Goal: Information Seeking & Learning: Learn about a topic

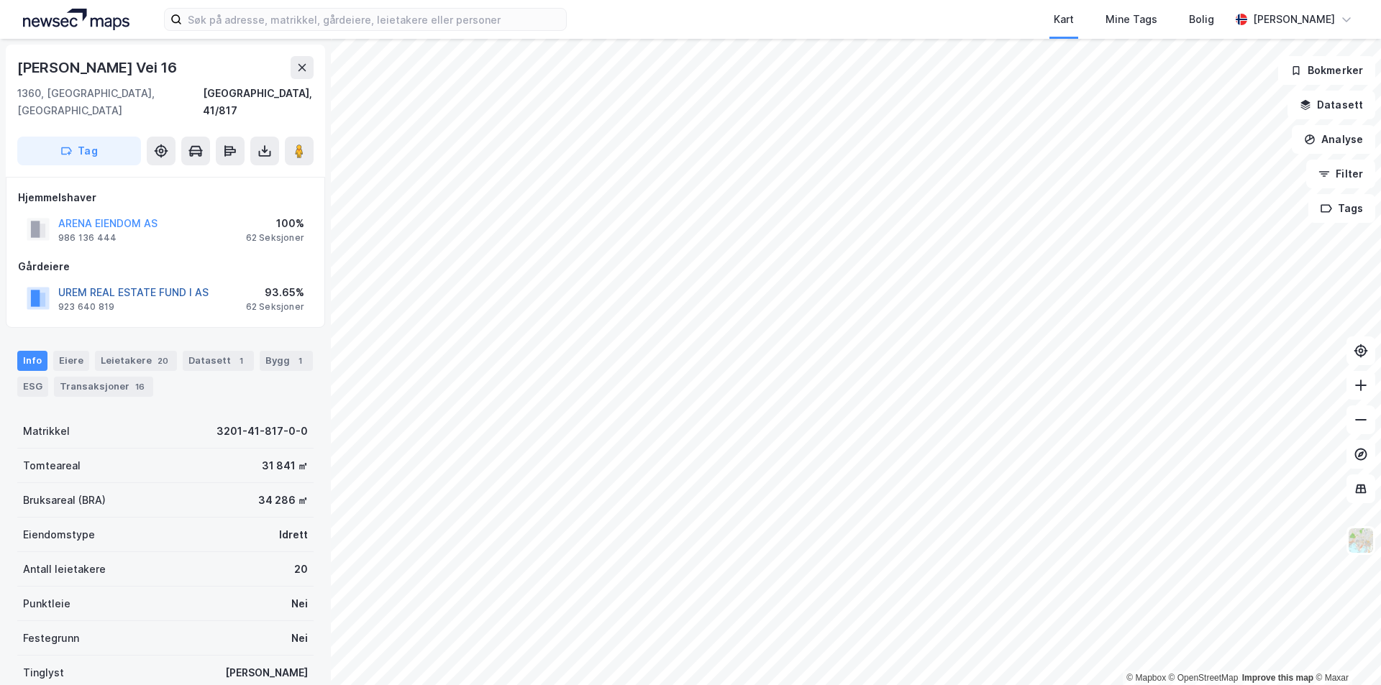
click at [0, 0] on button "UREM REAL ESTATE FUND I AS" at bounding box center [0, 0] width 0 height 0
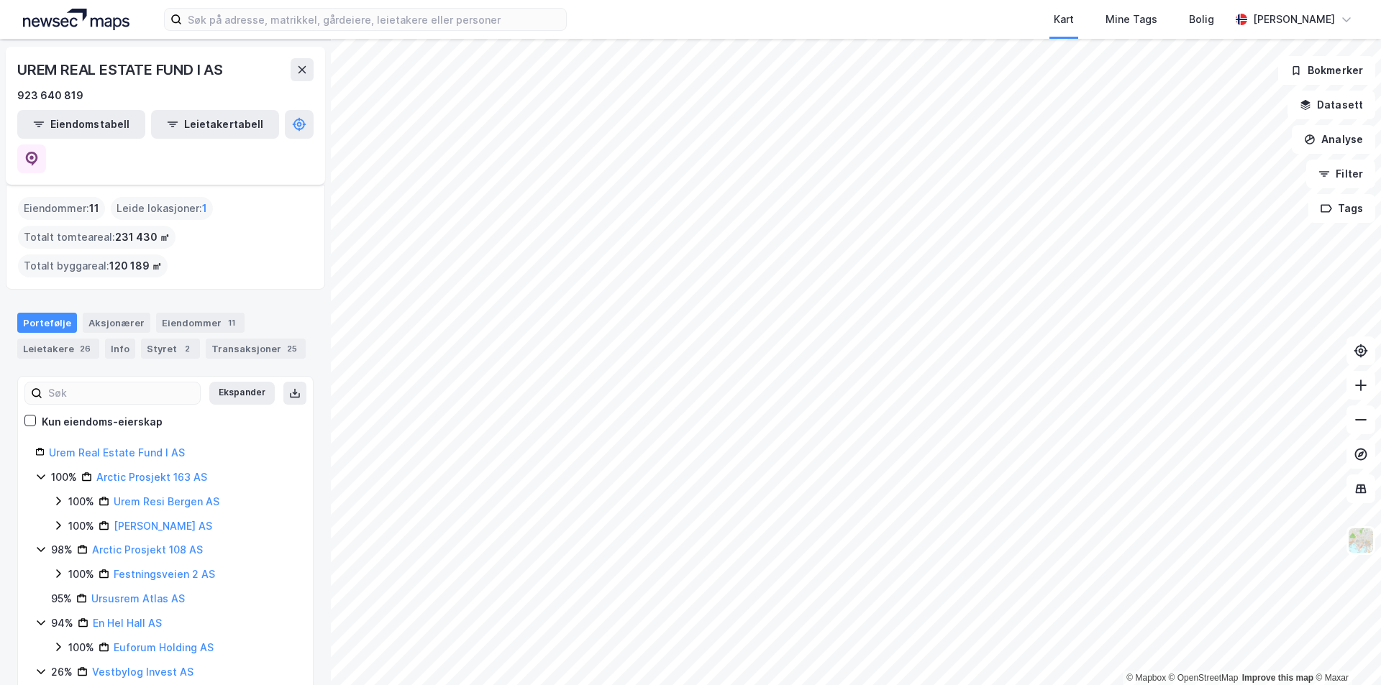
scroll to position [65, 0]
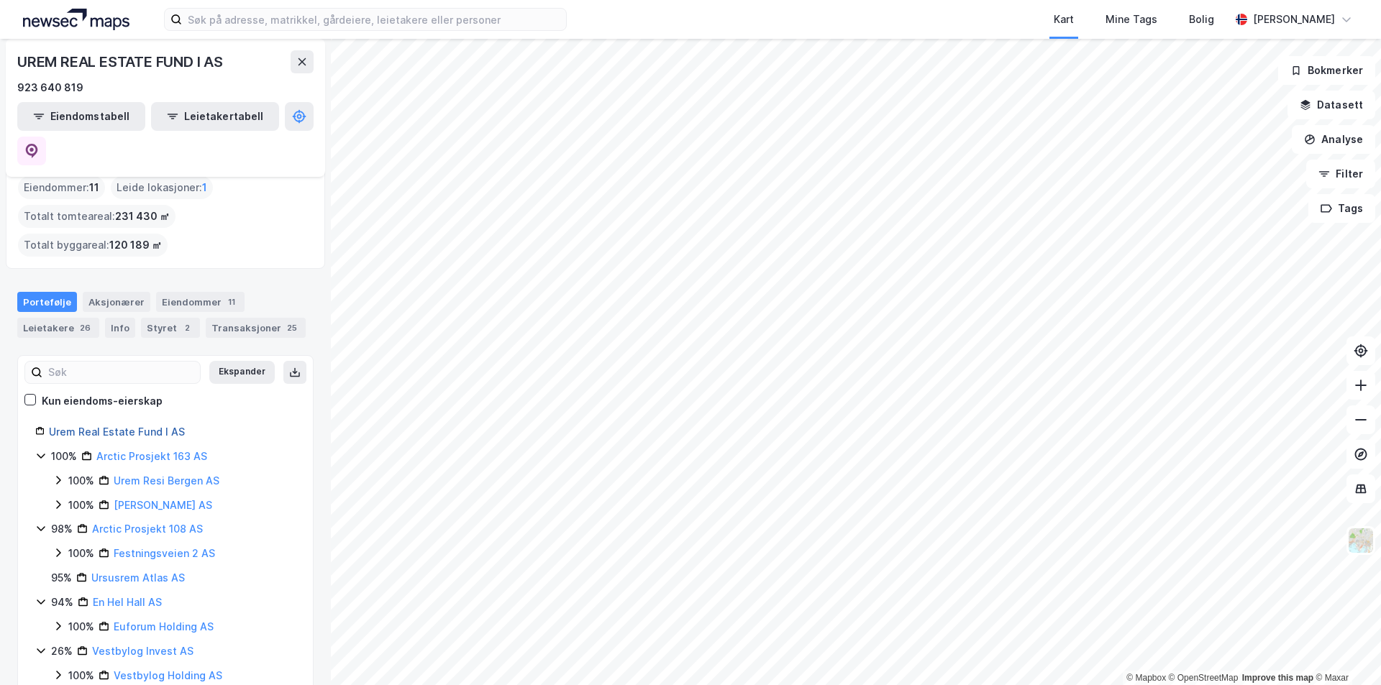
click at [126, 426] on link "Urem Real Estate Fund I AS" at bounding box center [117, 432] width 136 height 12
drag, startPoint x: 188, startPoint y: 398, endPoint x: 50, endPoint y: 404, distance: 137.5
click at [50, 424] on div "Urem Real Estate Fund I AS" at bounding box center [172, 432] width 247 height 17
click at [76, 426] on link "Urem Real Estate Fund I AS" at bounding box center [117, 432] width 136 height 12
click at [214, 424] on div "Urem Real Estate Fund I AS" at bounding box center [172, 432] width 247 height 17
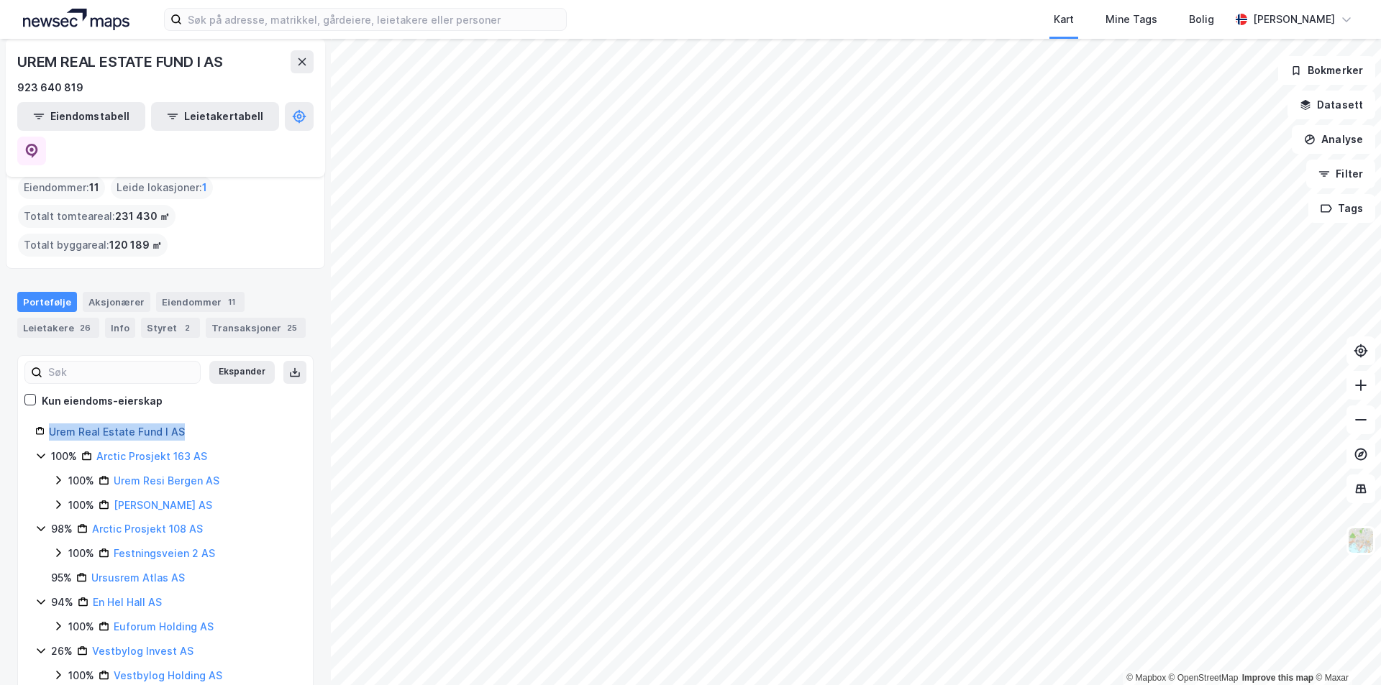
drag, startPoint x: 198, startPoint y: 395, endPoint x: 49, endPoint y: 399, distance: 148.9
click at [49, 424] on div "Urem Real Estate Fund I AS" at bounding box center [172, 432] width 247 height 17
copy link "Urem Real Estate Fund I AS"
